Goal: Task Accomplishment & Management: Use online tool/utility

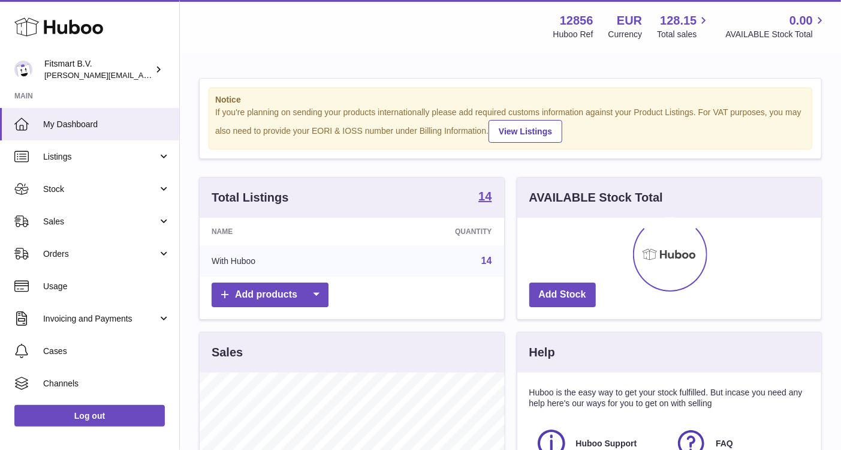
scroll to position [186, 305]
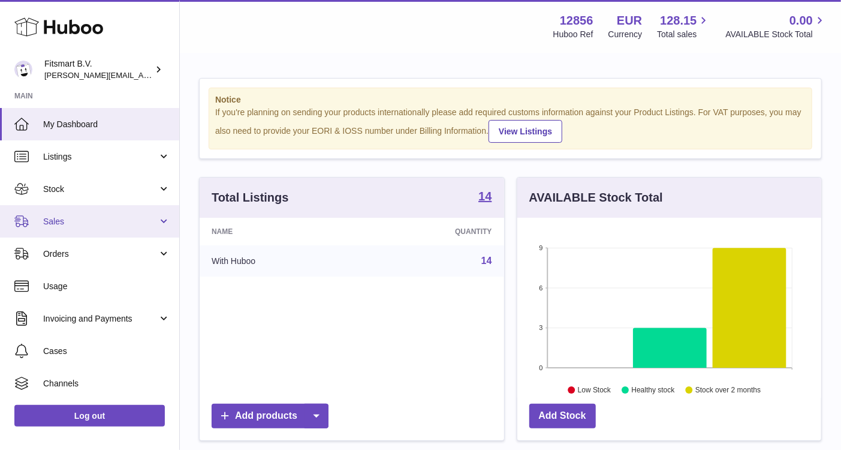
click at [96, 222] on span "Sales" at bounding box center [100, 221] width 114 height 11
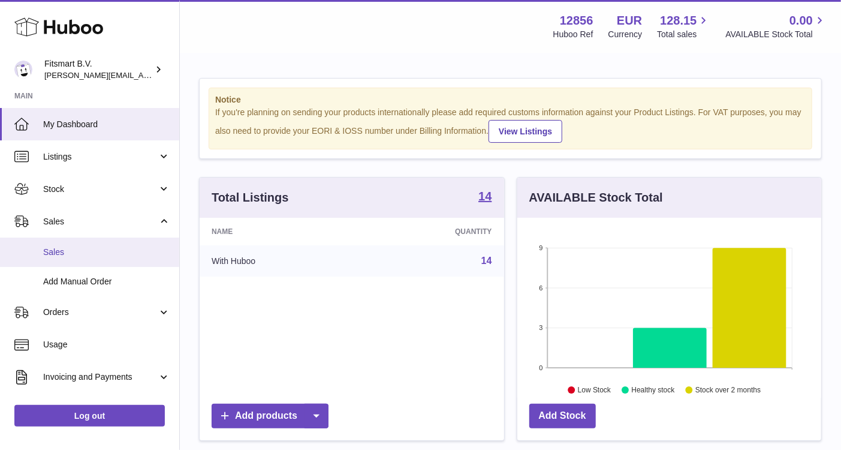
click at [91, 248] on span "Sales" at bounding box center [106, 251] width 127 height 11
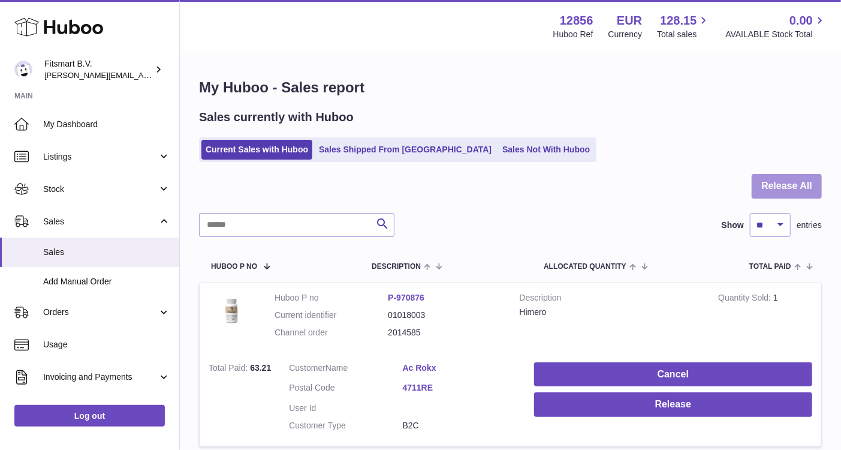
click at [776, 191] on button "Release All" at bounding box center [787, 186] width 70 height 25
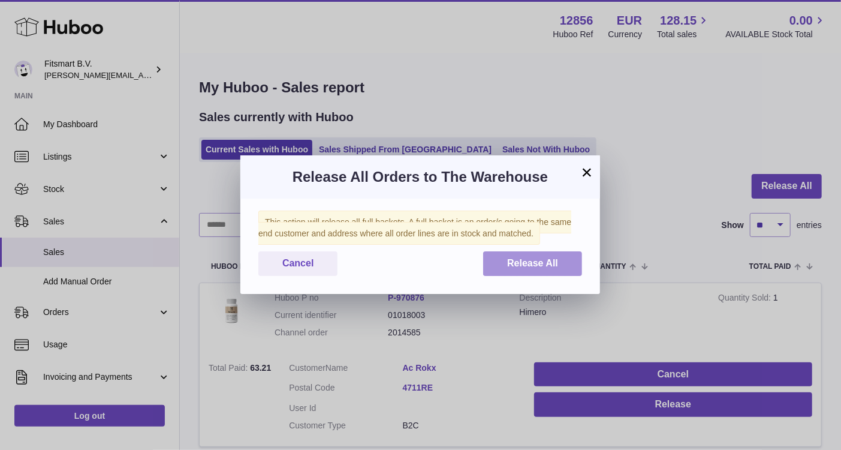
click at [518, 255] on button "Release All" at bounding box center [532, 263] width 99 height 25
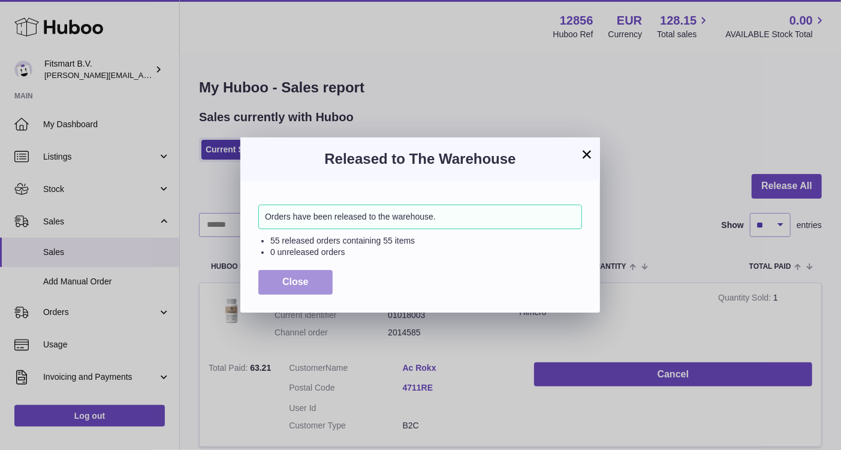
click at [302, 291] on button "Close" at bounding box center [295, 282] width 74 height 25
